Goal: Register for event/course

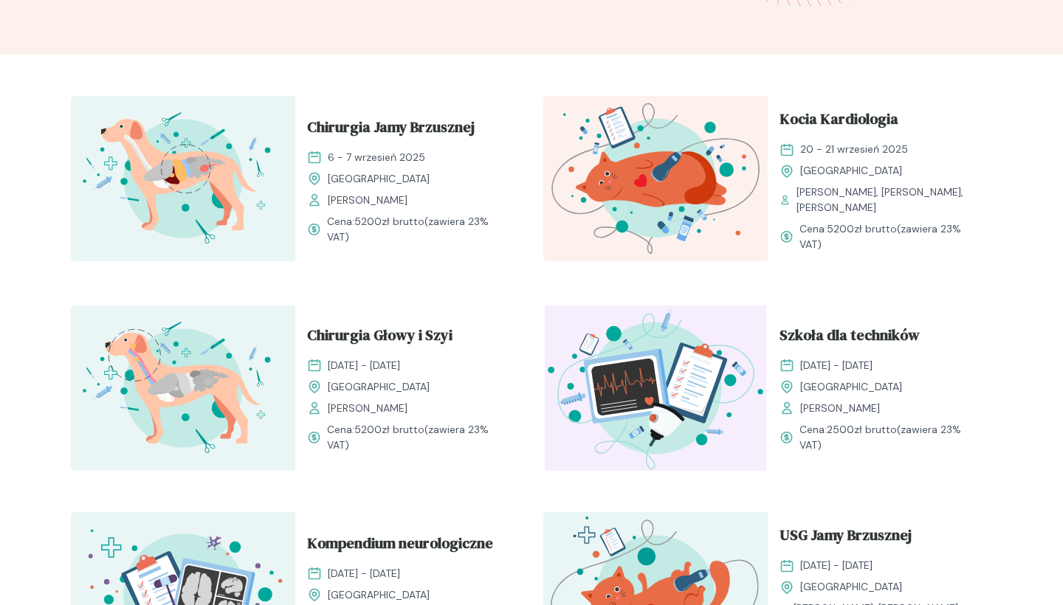
scroll to position [447, 0]
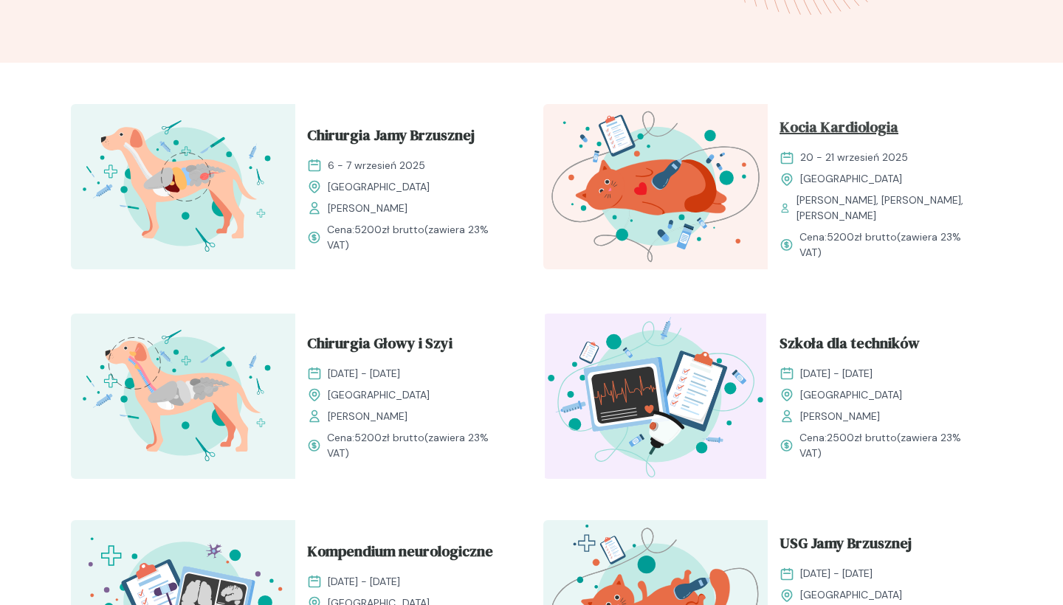
click at [873, 135] on span "Kocia Kardiologia" at bounding box center [839, 130] width 119 height 28
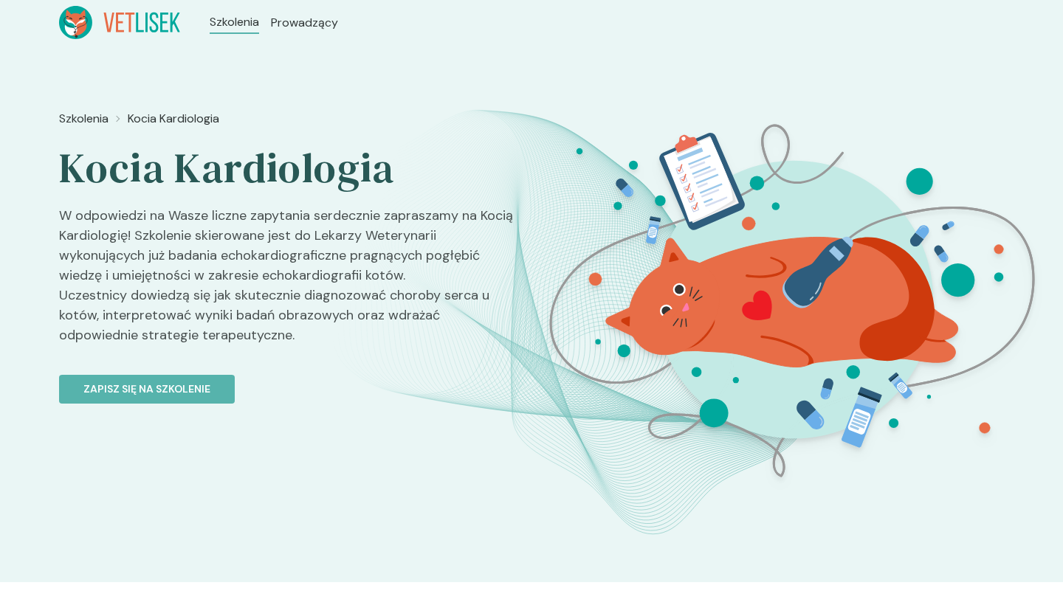
click at [86, 25] on icon at bounding box center [77, 28] width 17 height 16
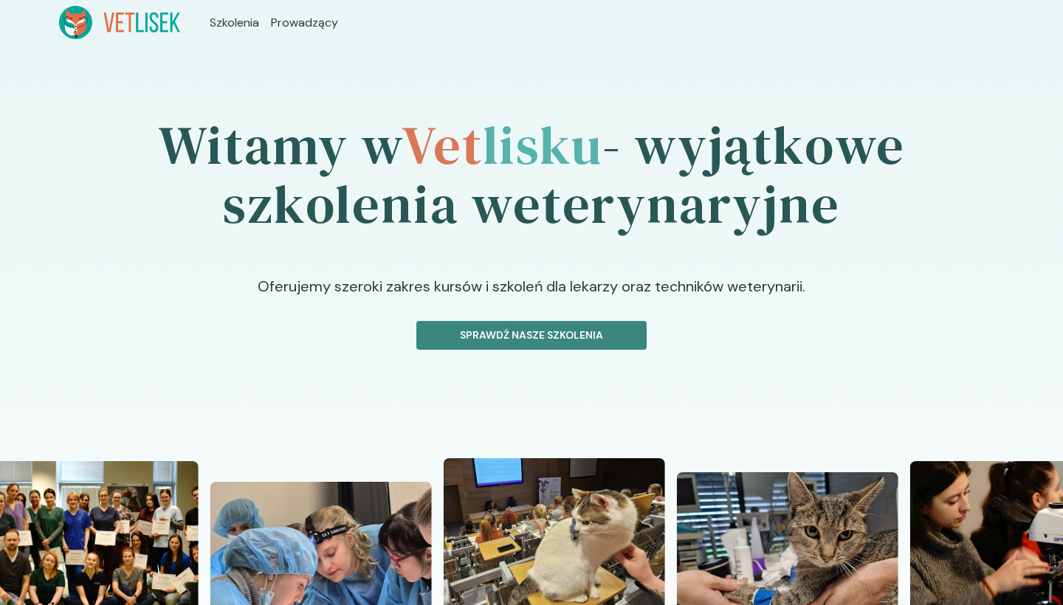
click at [562, 343] on button "Sprawdź nasze szkolenia" at bounding box center [531, 335] width 230 height 29
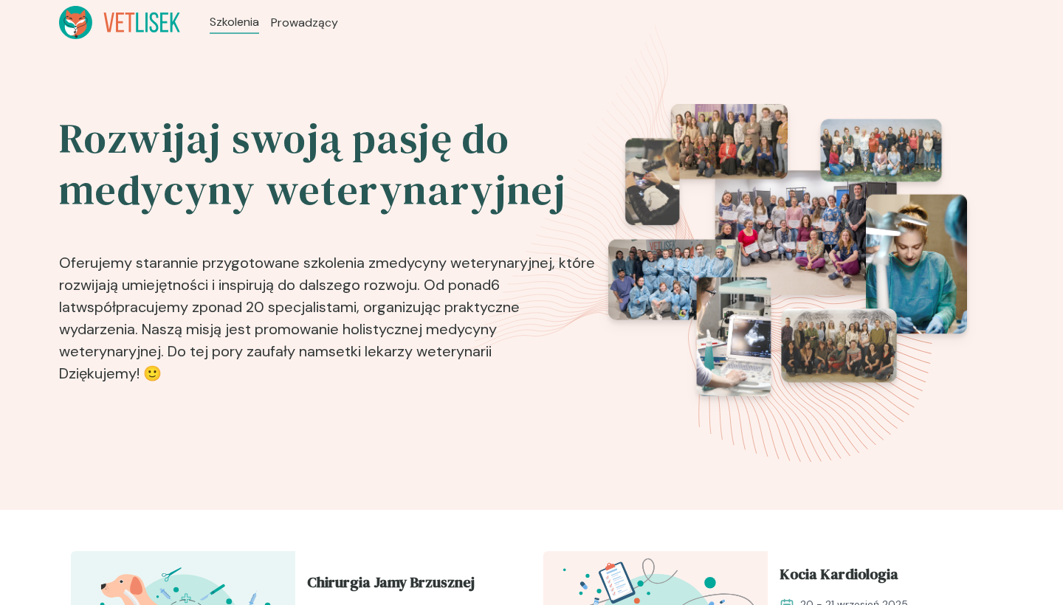
scroll to position [447, 0]
